Goal: Task Accomplishment & Management: Complete application form

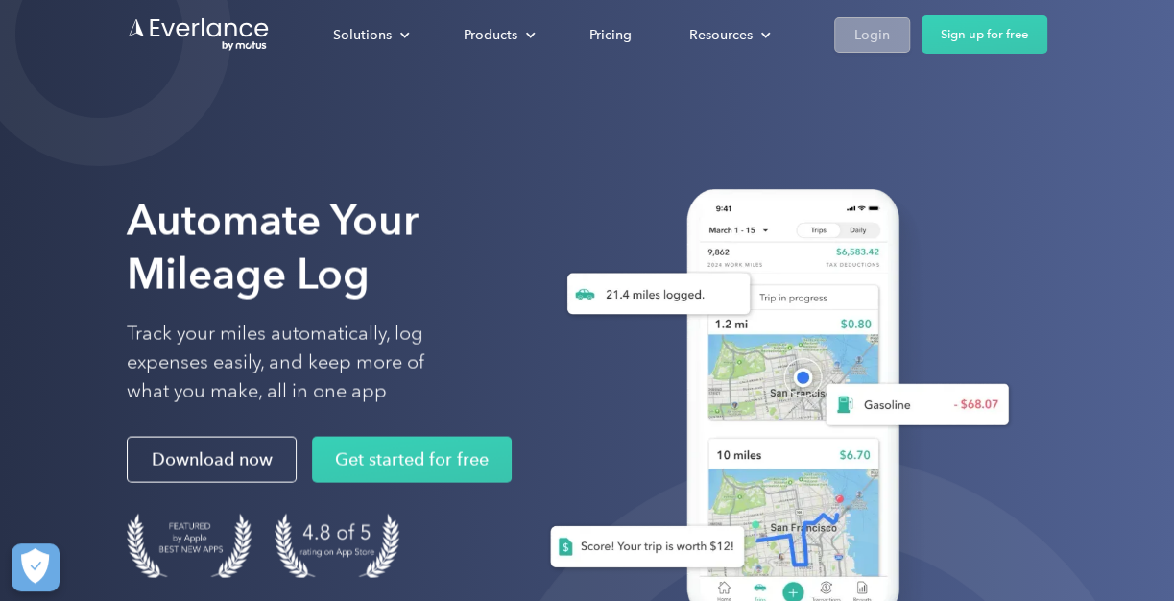
click at [877, 42] on div "Login" at bounding box center [872, 35] width 36 height 24
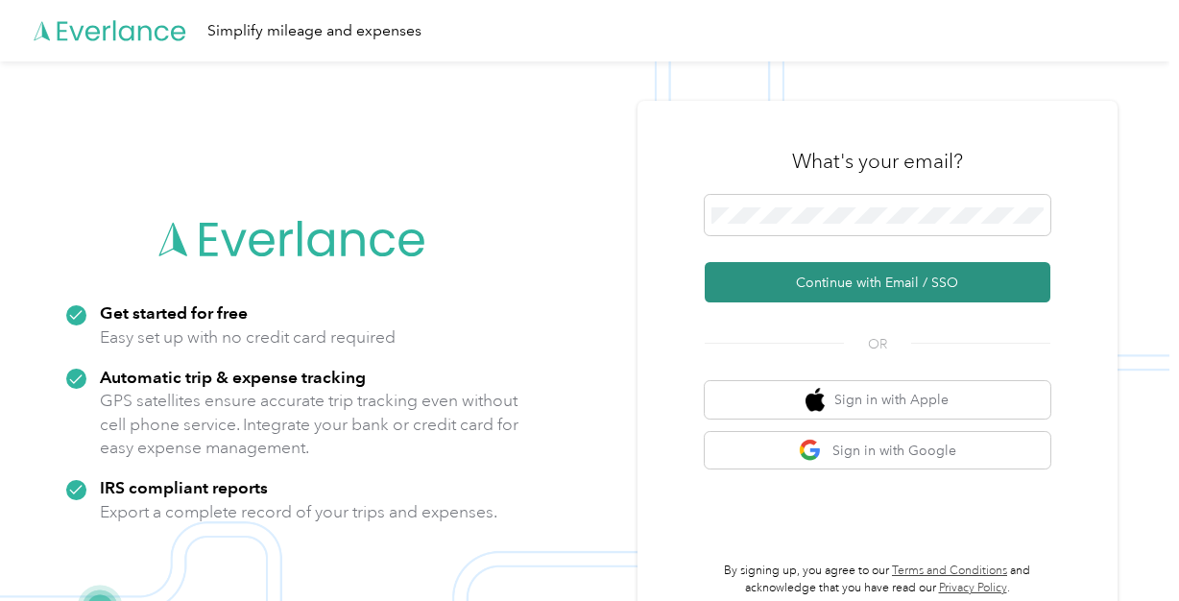
click at [870, 280] on button "Continue with Email / SSO" at bounding box center [878, 282] width 346 height 40
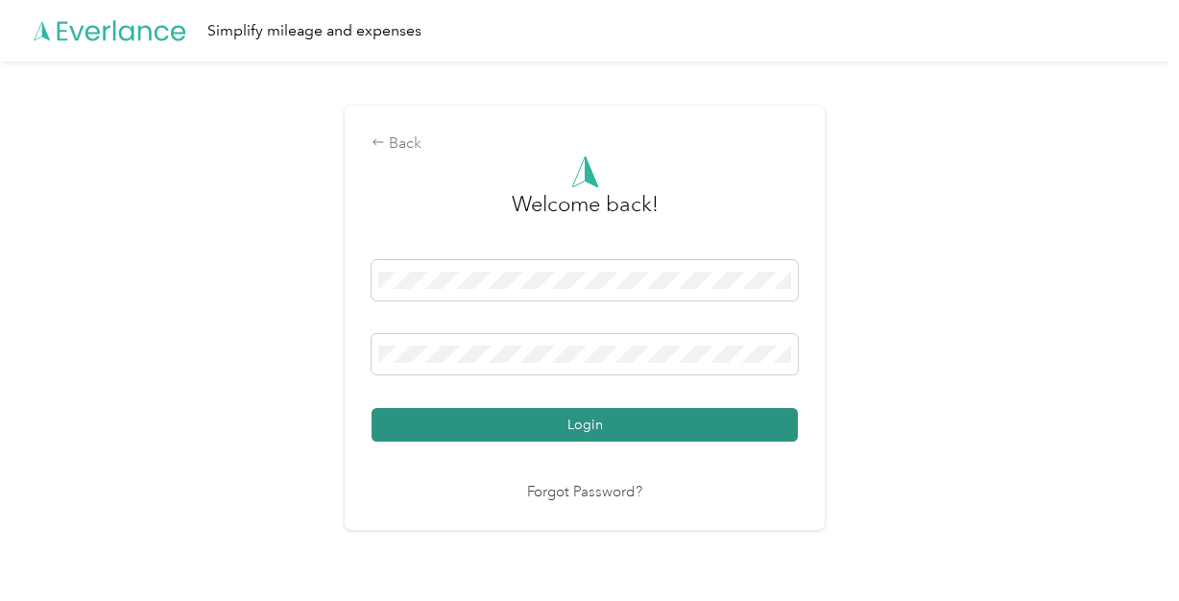
click at [584, 425] on button "Login" at bounding box center [585, 425] width 426 height 34
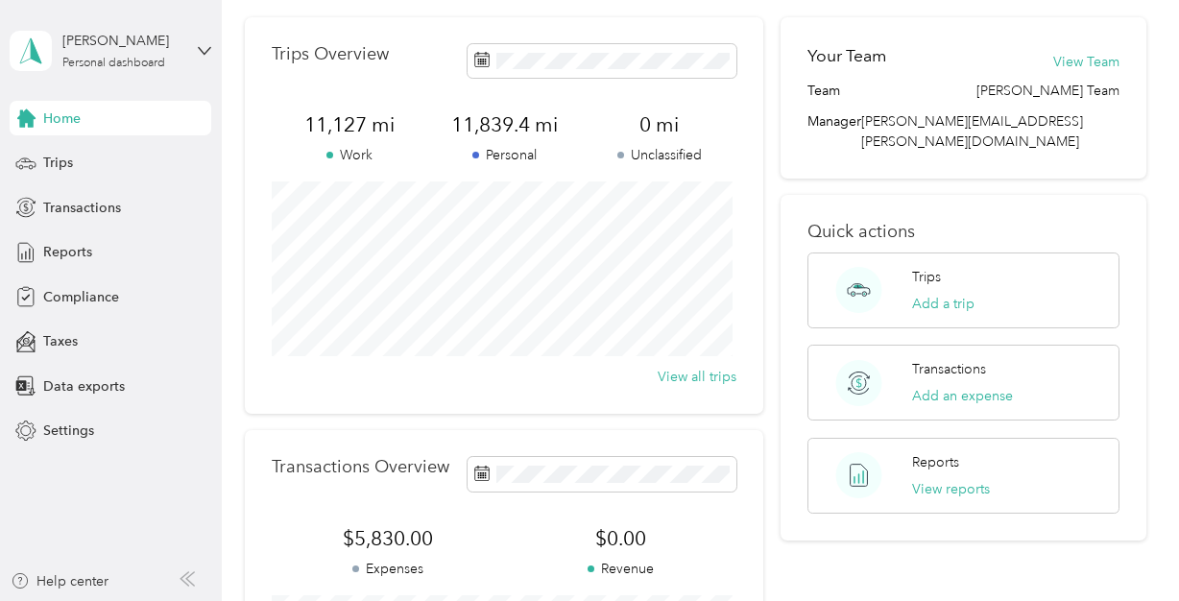
scroll to position [65, 0]
click at [75, 252] on span "Reports" at bounding box center [67, 252] width 49 height 20
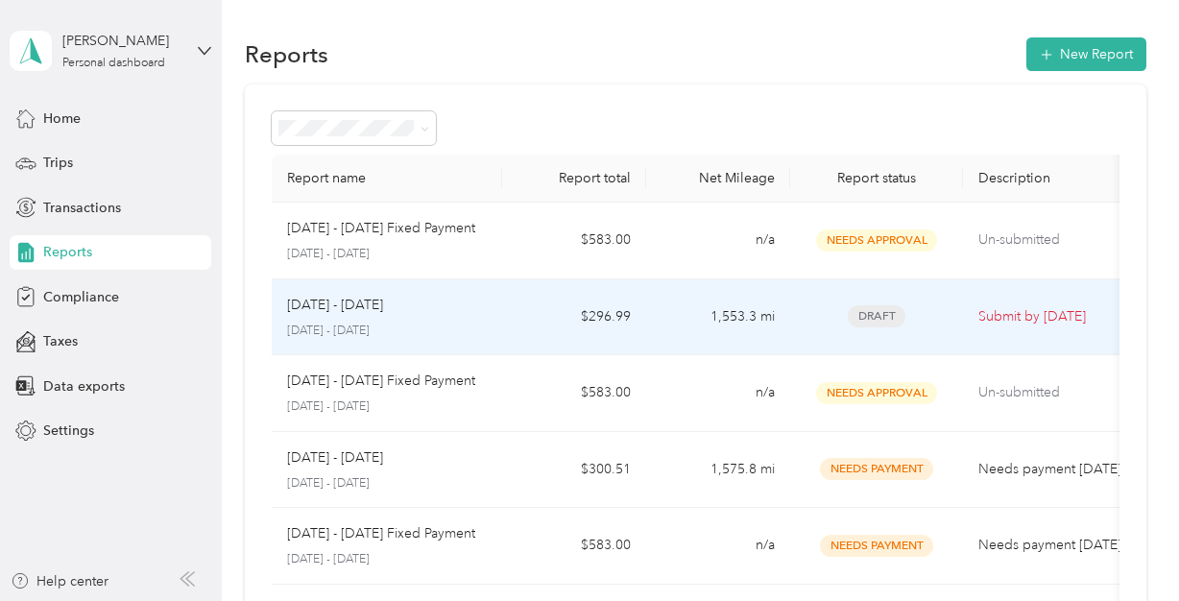
click at [1026, 319] on p "Submit by [DATE]" at bounding box center [1058, 316] width 161 height 21
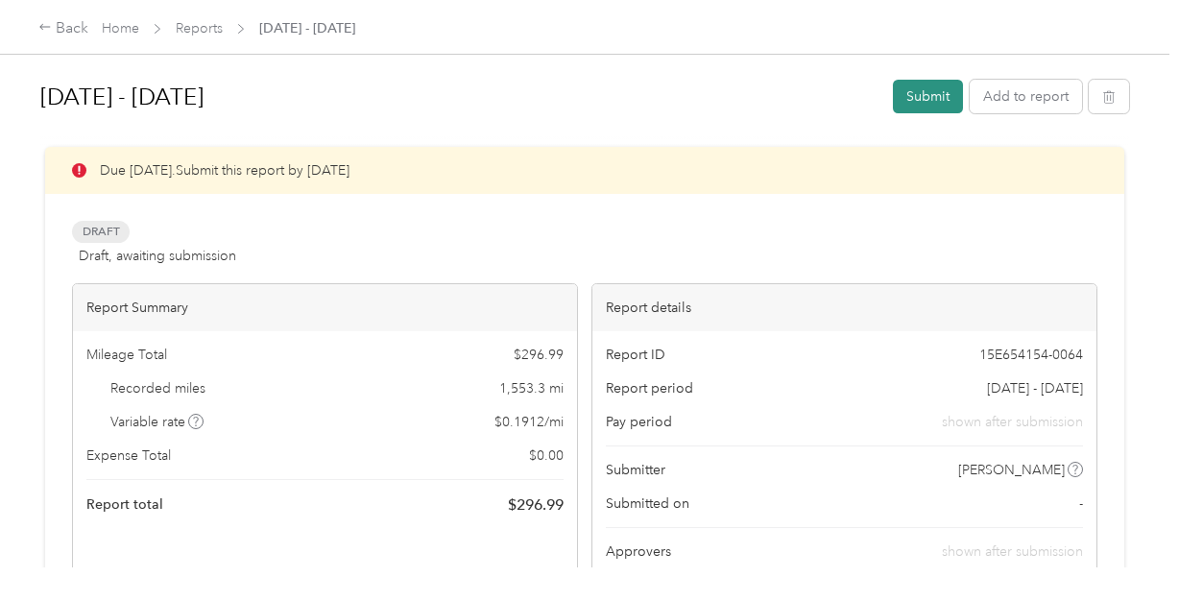
click at [915, 95] on button "Submit" at bounding box center [928, 97] width 70 height 34
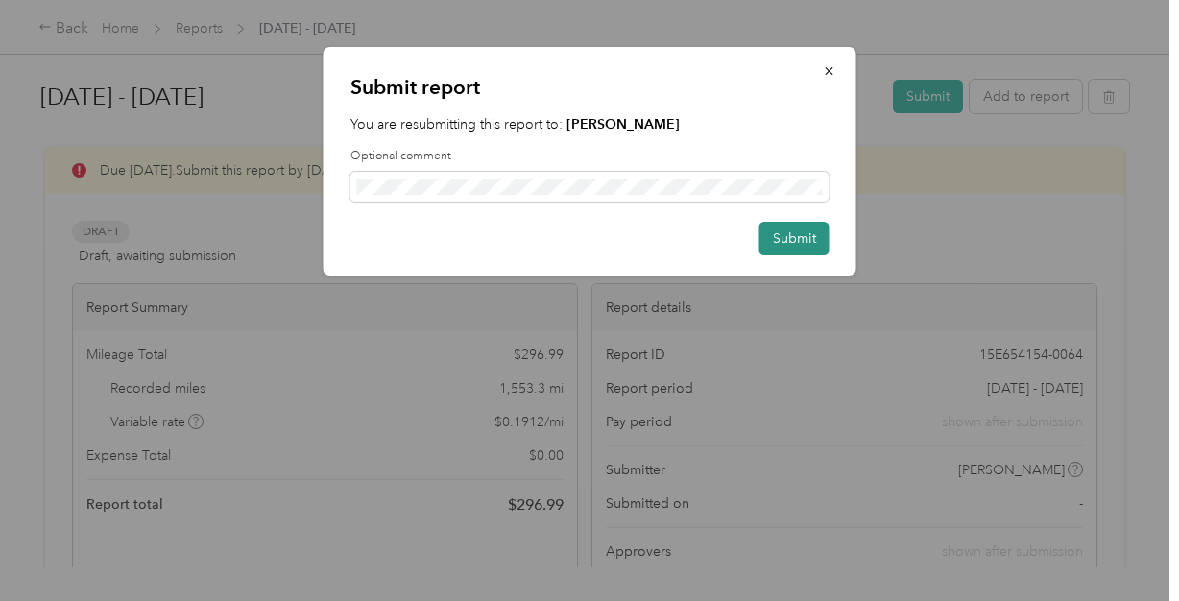
click at [788, 241] on button "Submit" at bounding box center [794, 239] width 70 height 34
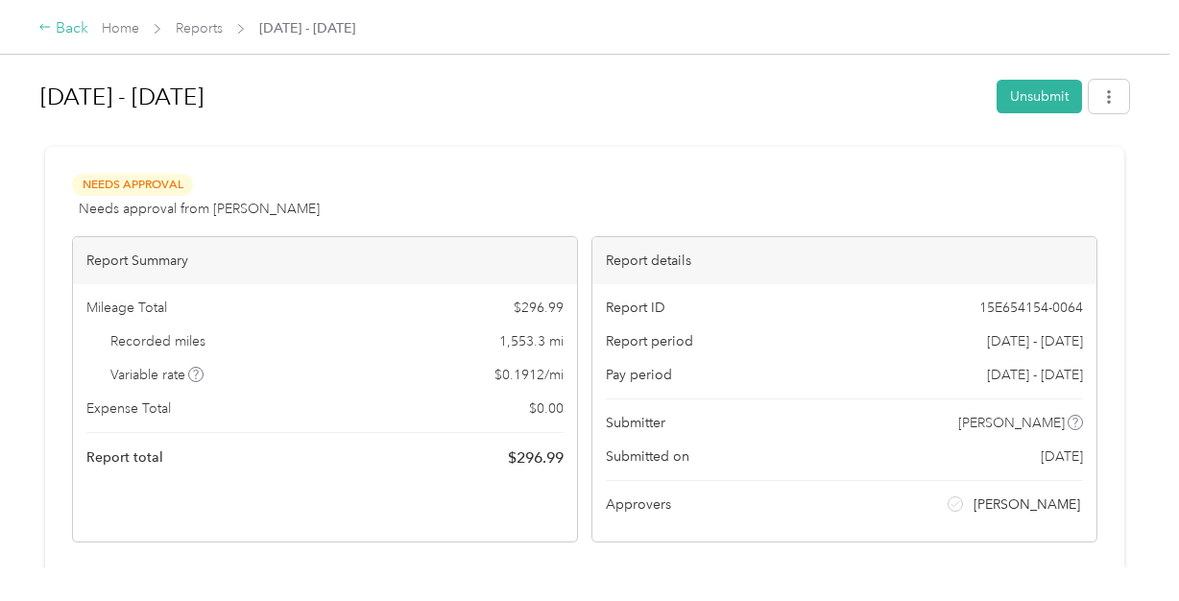
click at [68, 32] on div "Back" at bounding box center [63, 28] width 50 height 23
